Goal: Information Seeking & Learning: Find specific fact

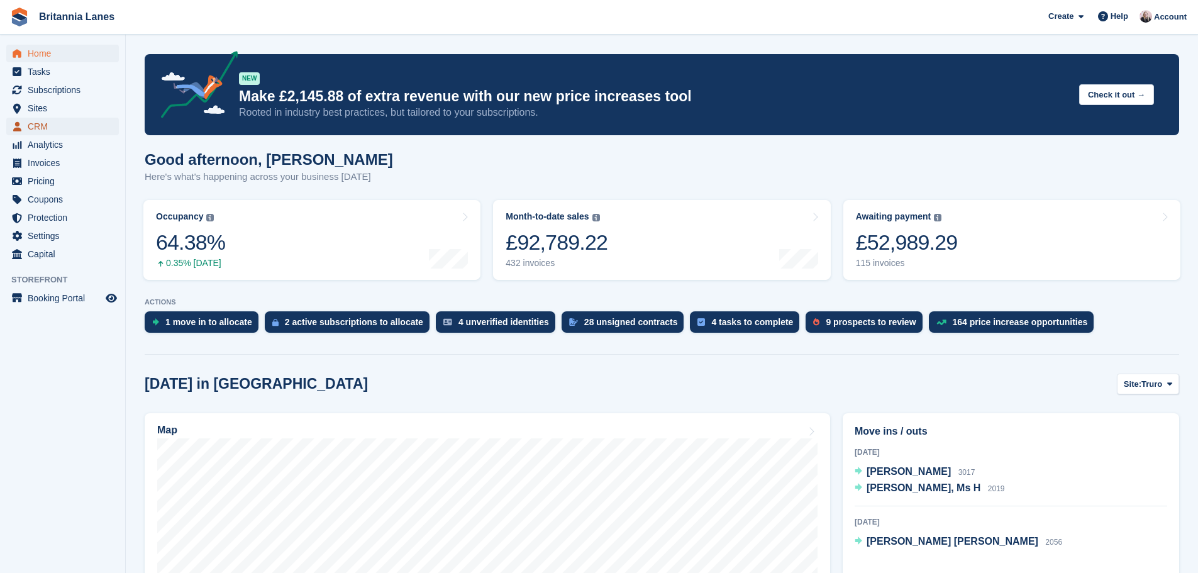
click at [44, 124] on span "CRM" at bounding box center [65, 127] width 75 height 18
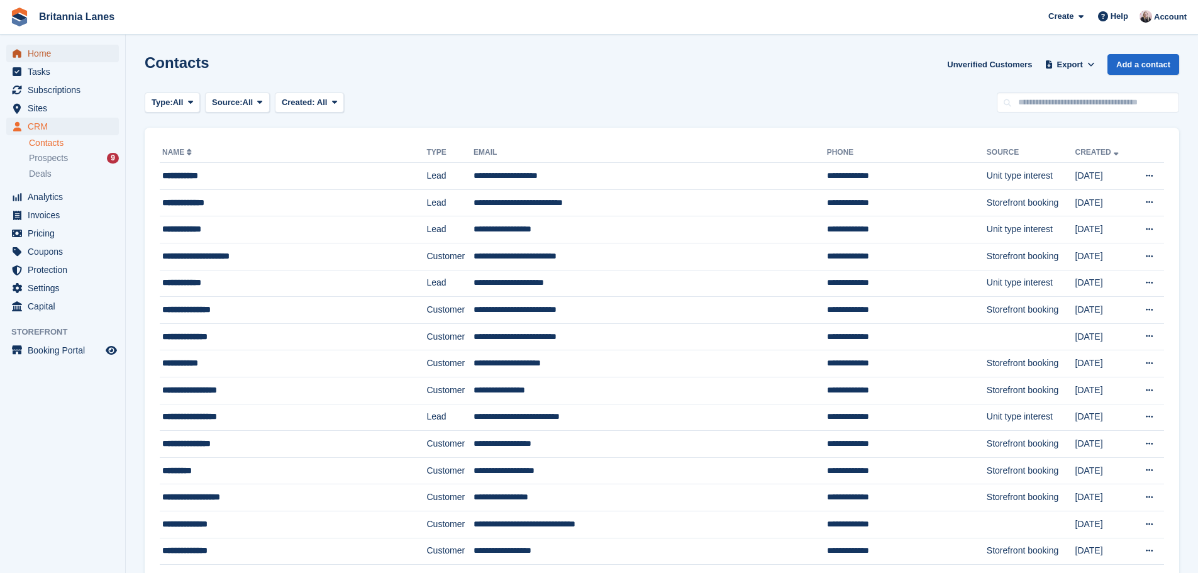
click at [55, 53] on span "Home" at bounding box center [65, 54] width 75 height 18
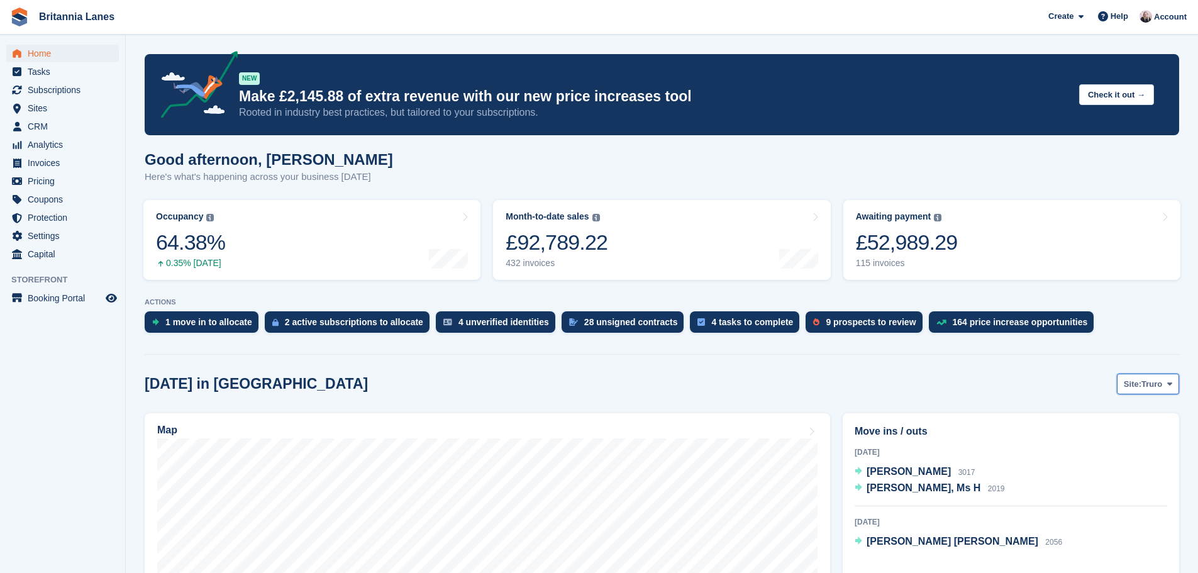
click at [1154, 389] on span "Truro" at bounding box center [1151, 384] width 21 height 13
click at [1092, 463] on link "[GEOGRAPHIC_DATA]" at bounding box center [1116, 459] width 113 height 23
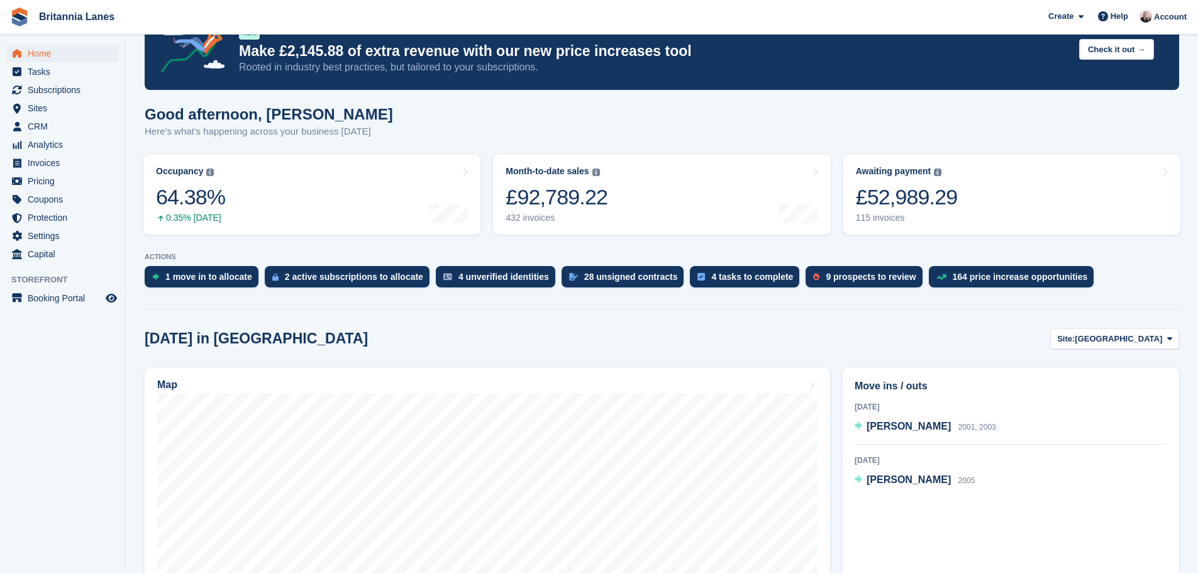
scroll to position [251, 0]
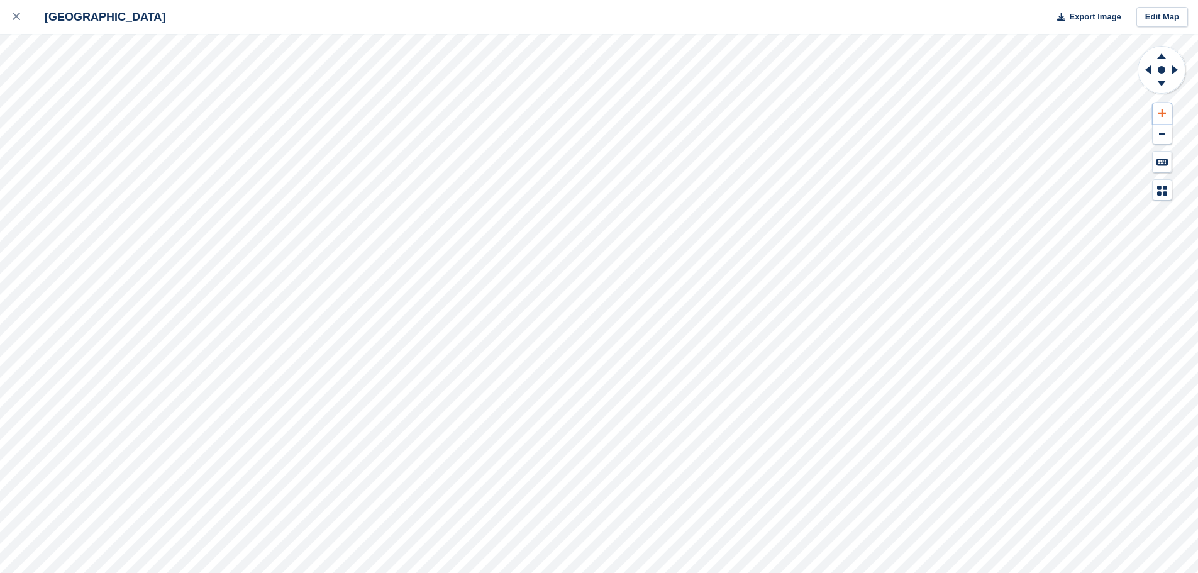
click at [1166, 109] on button at bounding box center [1161, 113] width 19 height 21
click at [1164, 134] on icon at bounding box center [1162, 134] width 6 height 2
click at [1157, 91] on icon at bounding box center [1161, 85] width 33 height 16
click at [1159, 88] on icon at bounding box center [1161, 85] width 33 height 16
click at [19, 24] on div at bounding box center [23, 16] width 21 height 15
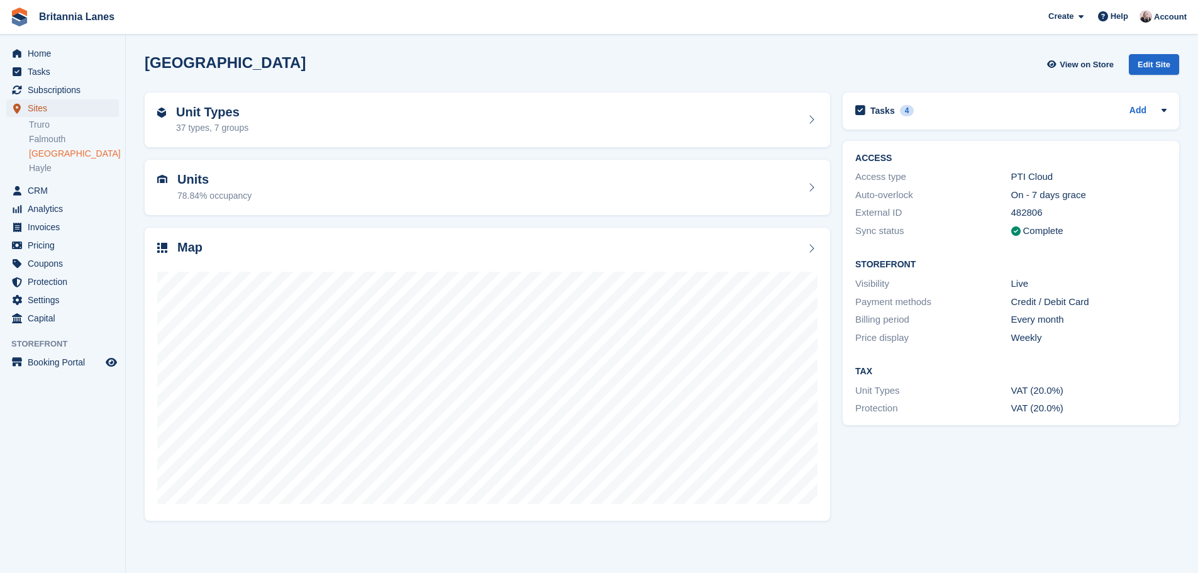
click at [75, 108] on span "Sites" at bounding box center [65, 108] width 75 height 18
click at [70, 186] on span "CRM" at bounding box center [65, 191] width 75 height 18
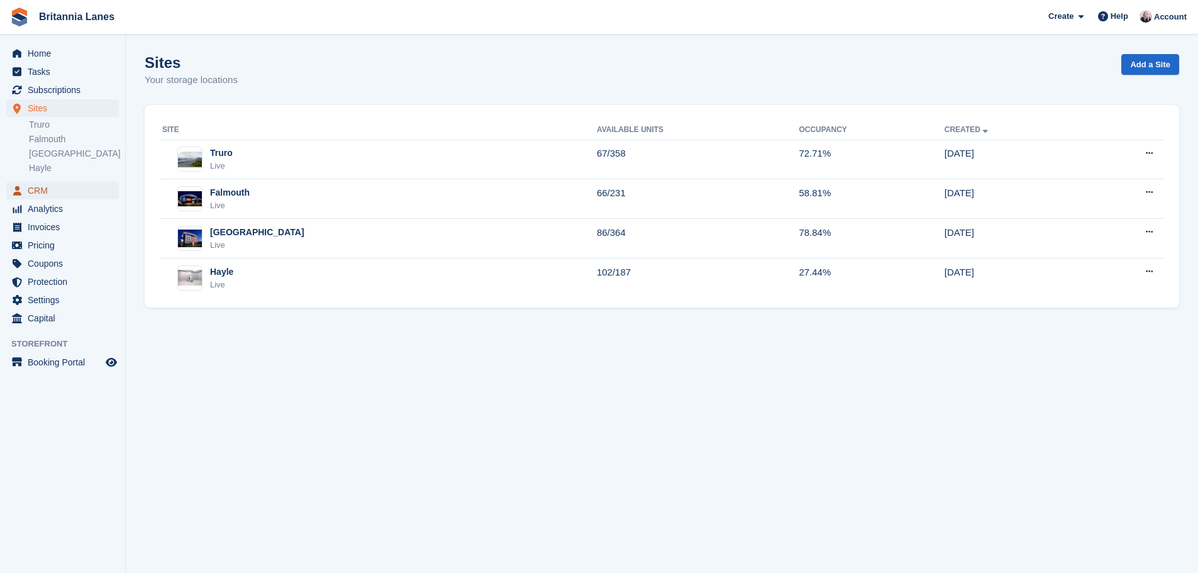
click at [58, 194] on span "CRM" at bounding box center [65, 191] width 75 height 18
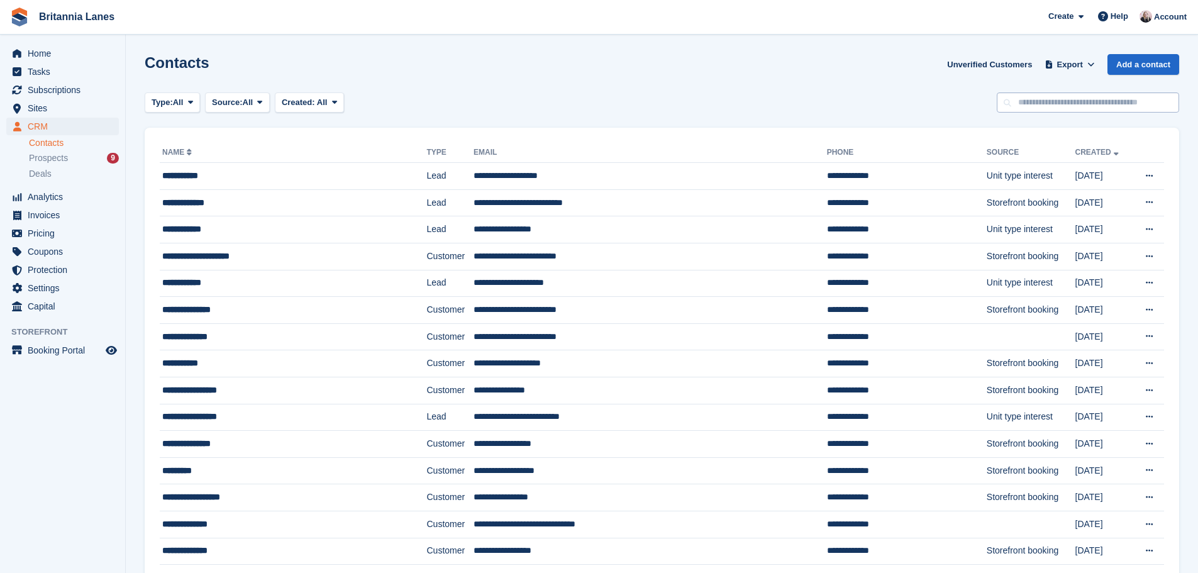
drag, startPoint x: 1071, startPoint y: 113, endPoint x: 1070, endPoint y: 105, distance: 7.6
click at [1070, 105] on input "text" at bounding box center [1088, 102] width 182 height 21
type input "*****"
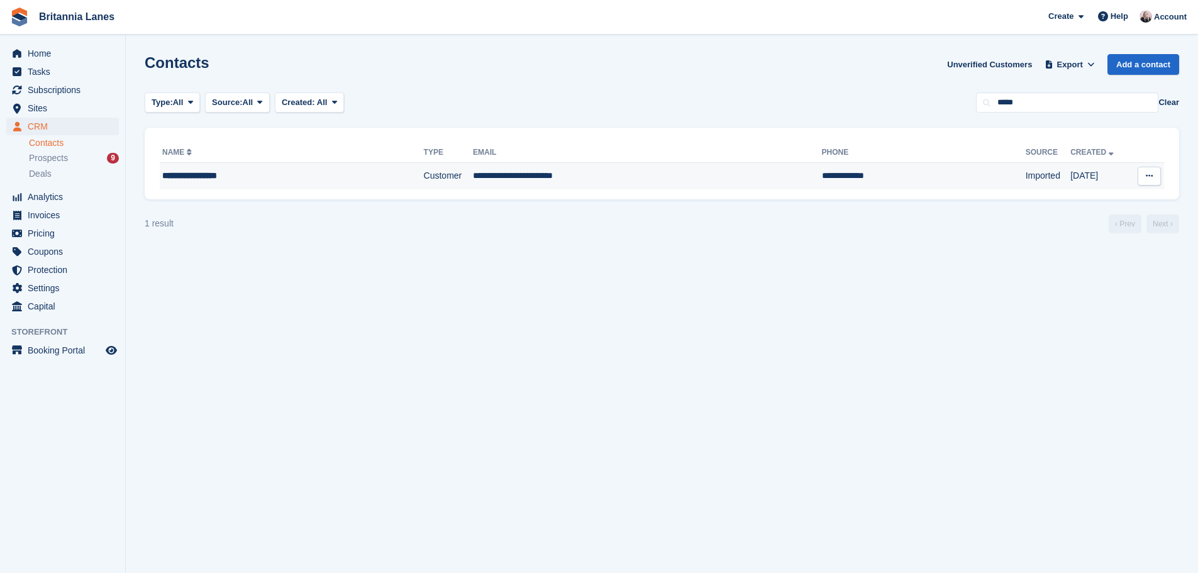
click at [612, 176] on td "**********" at bounding box center [647, 176] width 348 height 26
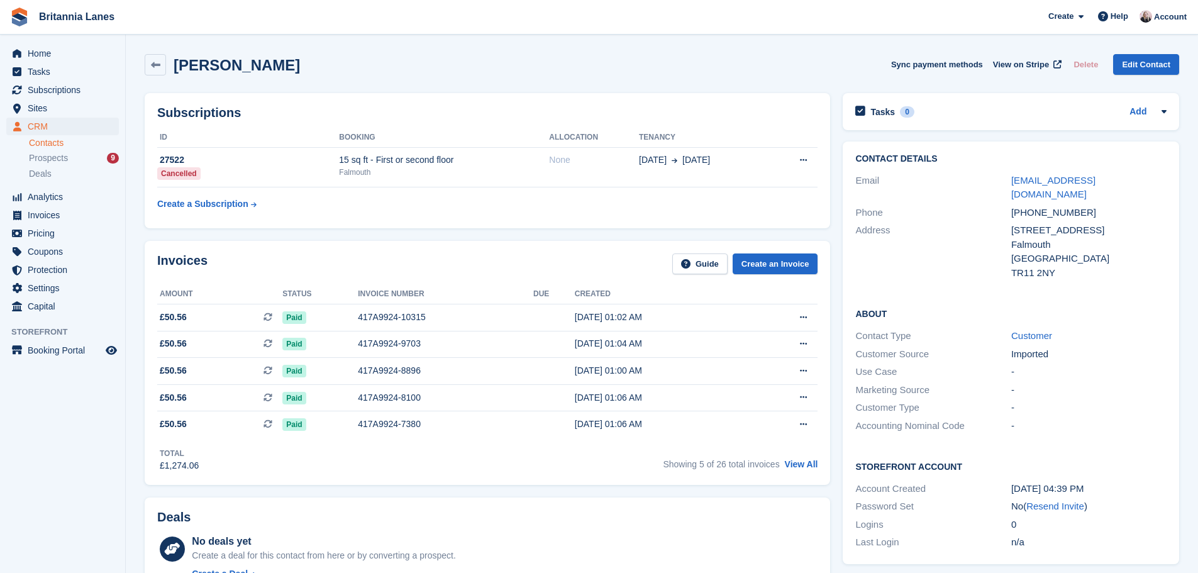
click at [822, 470] on div "Invoices Guide Create an Invoice Amount Status Invoice number Due Created £50.5…" at bounding box center [487, 363] width 685 height 244
click at [809, 466] on link "View All" at bounding box center [801, 464] width 33 height 10
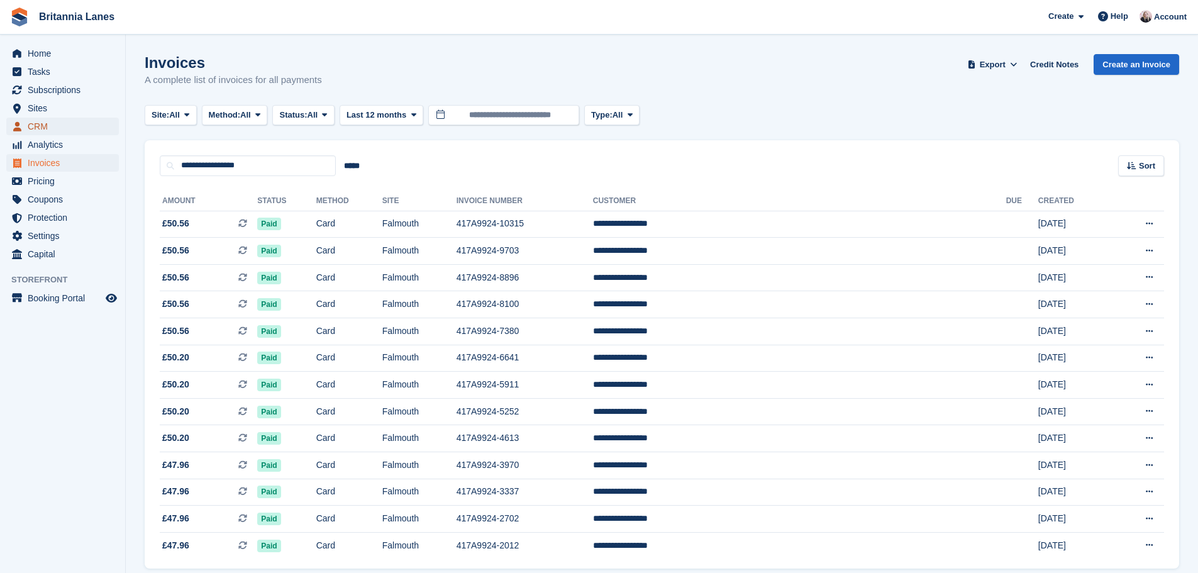
click at [65, 122] on span "CRM" at bounding box center [65, 127] width 75 height 18
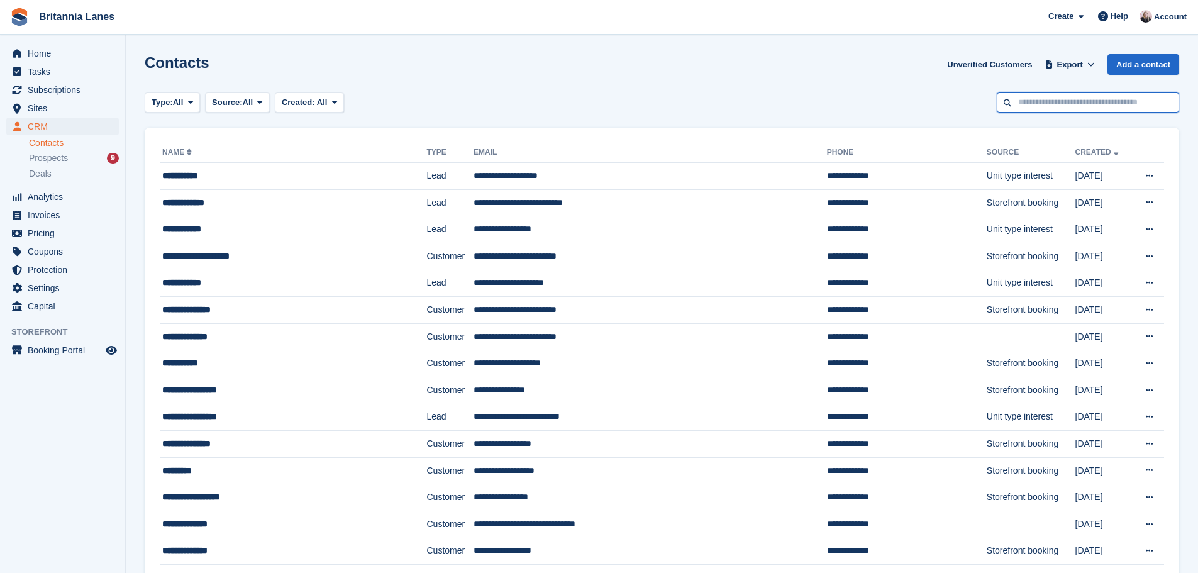
click at [1090, 109] on input "text" at bounding box center [1088, 102] width 182 height 21
type input "****"
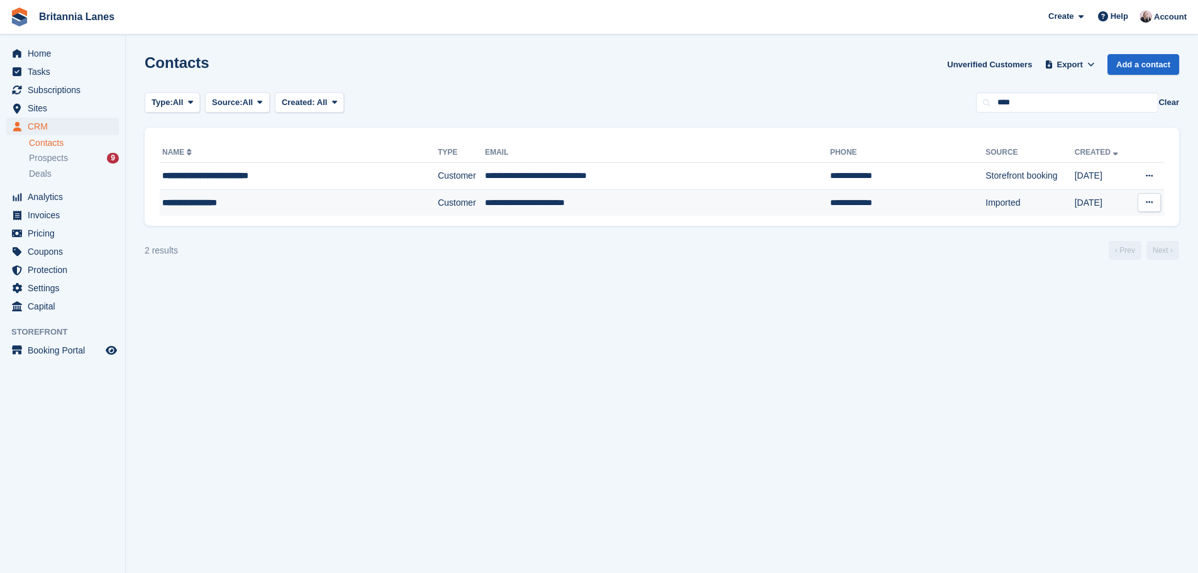
click at [543, 199] on td "**********" at bounding box center [657, 202] width 345 height 26
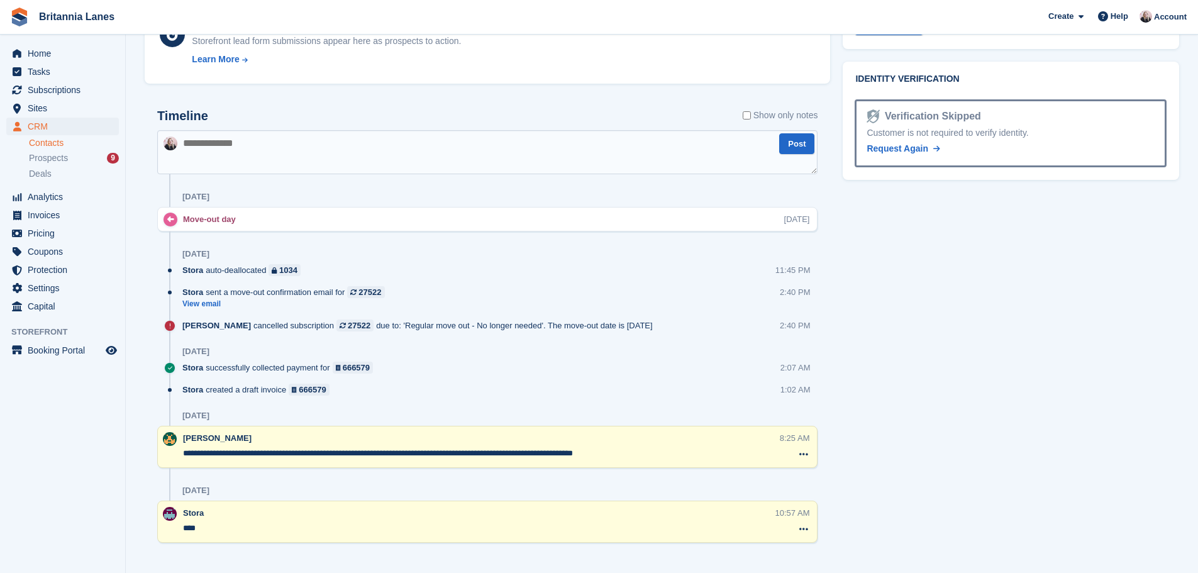
scroll to position [629, 0]
drag, startPoint x: 661, startPoint y: 450, endPoint x: 360, endPoint y: 437, distance: 300.8
click at [360, 437] on div "**********" at bounding box center [481, 446] width 597 height 30
click at [662, 434] on div "[PERSON_NAME]" at bounding box center [479, 437] width 592 height 13
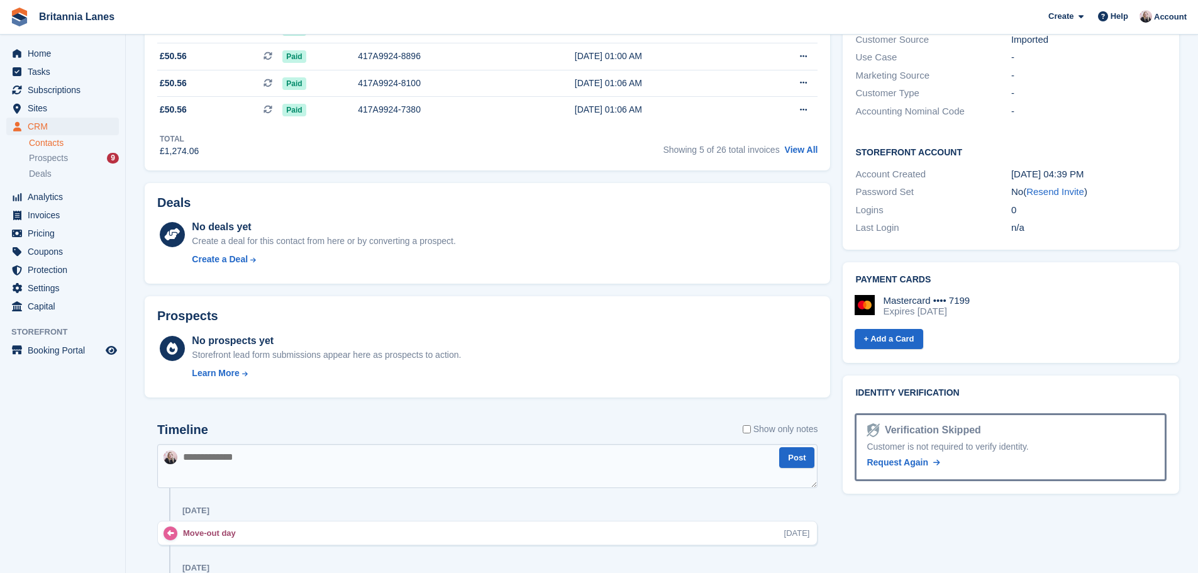
scroll to position [0, 0]
